Goal: Transaction & Acquisition: Purchase product/service

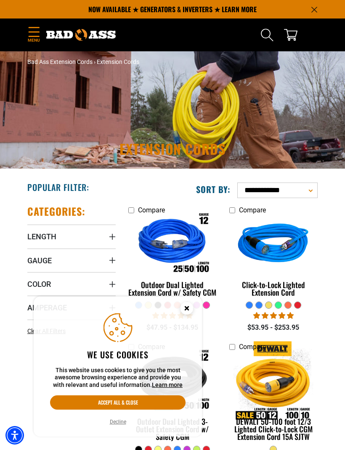
click at [143, 403] on button "Accept all & close" at bounding box center [117, 402] width 135 height 14
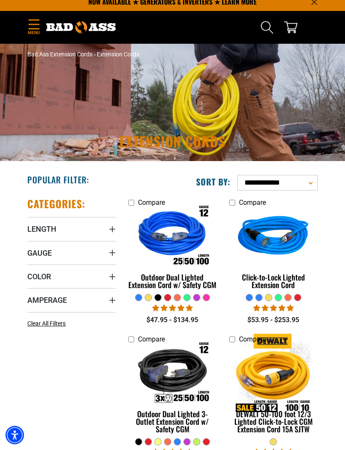
scroll to position [11, 0]
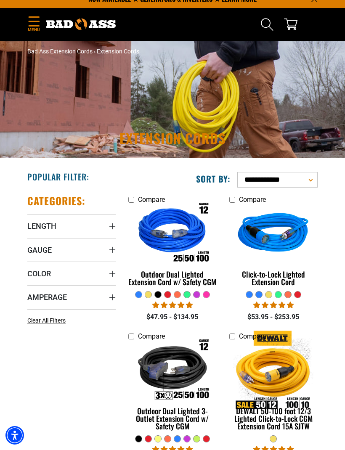
click at [64, 228] on summary "Length" at bounding box center [71, 226] width 88 height 24
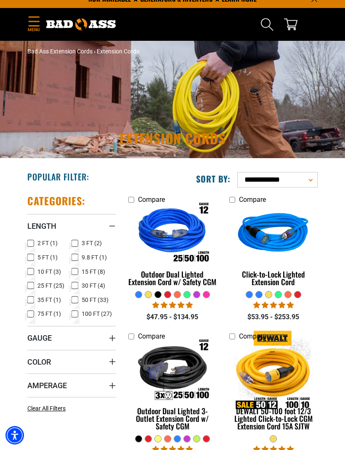
click at [75, 388] on summary "Amperage" at bounding box center [71, 385] width 88 height 24
click at [76, 418] on icon at bounding box center [74, 416] width 7 height 11
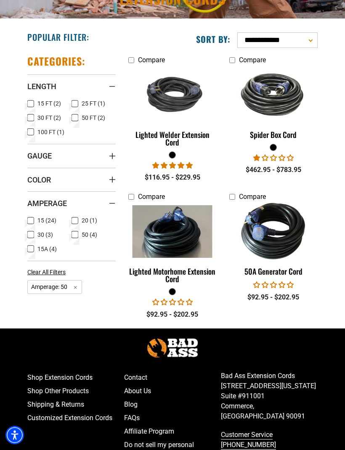
scroll to position [151, 0]
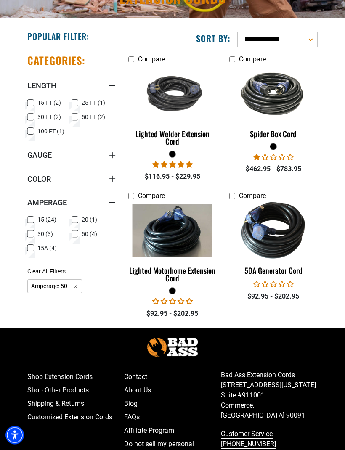
click at [285, 246] on img at bounding box center [273, 231] width 89 height 80
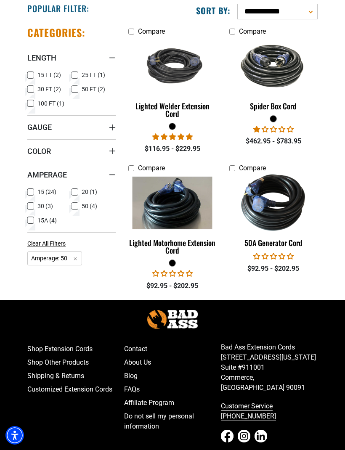
click at [281, 71] on img at bounding box center [273, 65] width 89 height 53
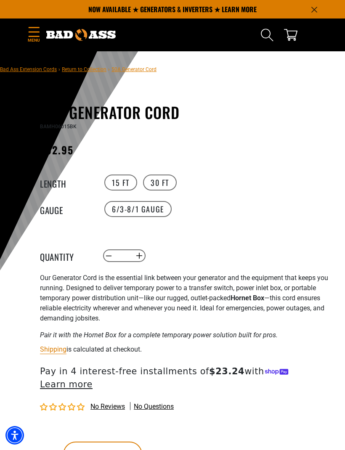
click at [163, 181] on label "30 FT" at bounding box center [160, 183] width 34 height 16
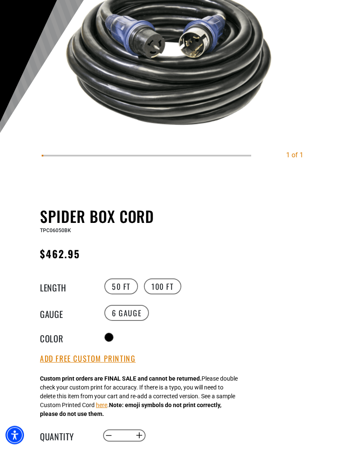
scroll to position [141, 0]
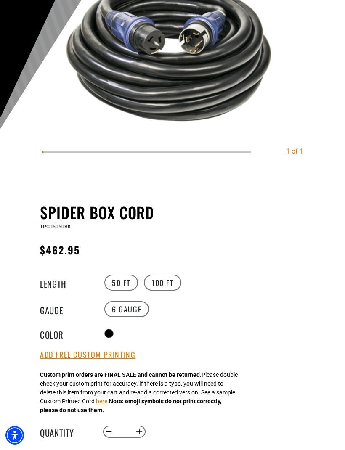
click at [164, 287] on label "100 FT" at bounding box center [162, 283] width 37 height 16
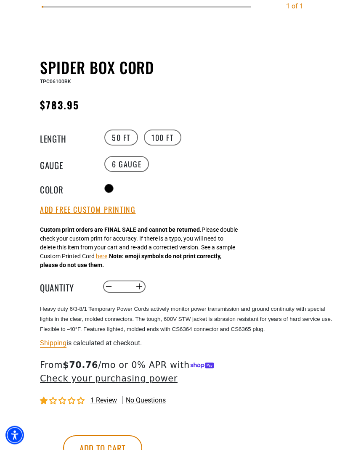
scroll to position [293, 0]
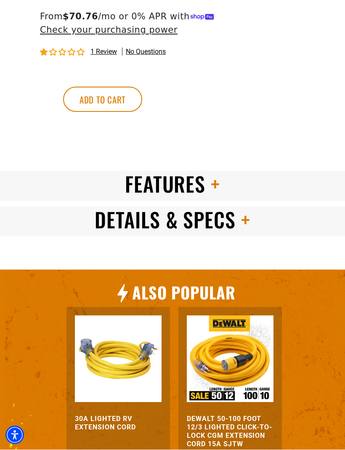
click at [208, 184] on span at bounding box center [212, 184] width 15 height 30
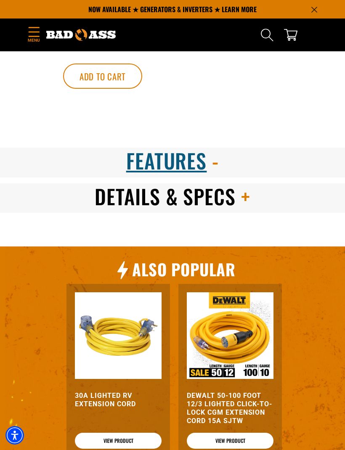
scroll to position [660, 0]
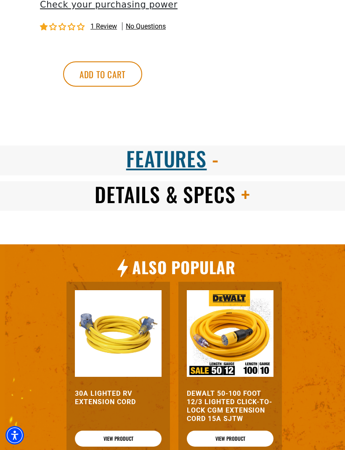
click at [242, 191] on span at bounding box center [242, 194] width 15 height 30
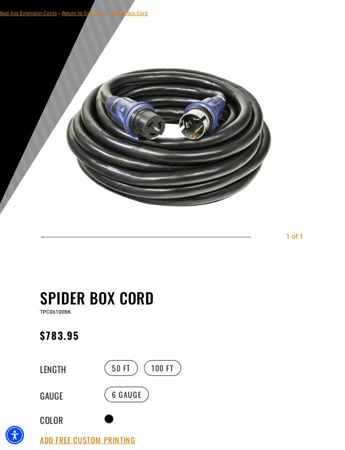
scroll to position [0, 0]
